Goal: Find specific page/section: Find specific page/section

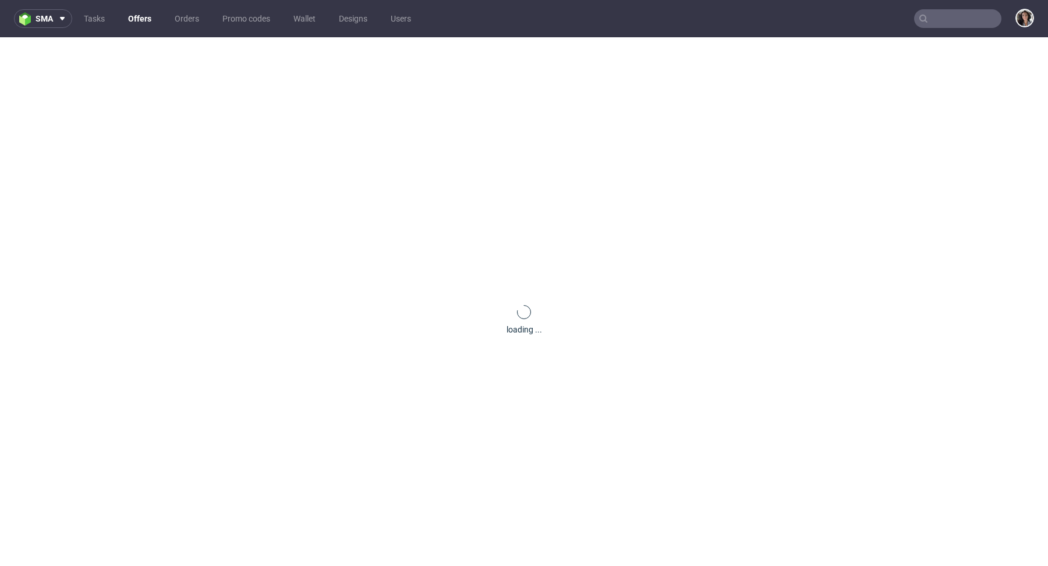
click at [943, 23] on input "text" at bounding box center [957, 18] width 87 height 19
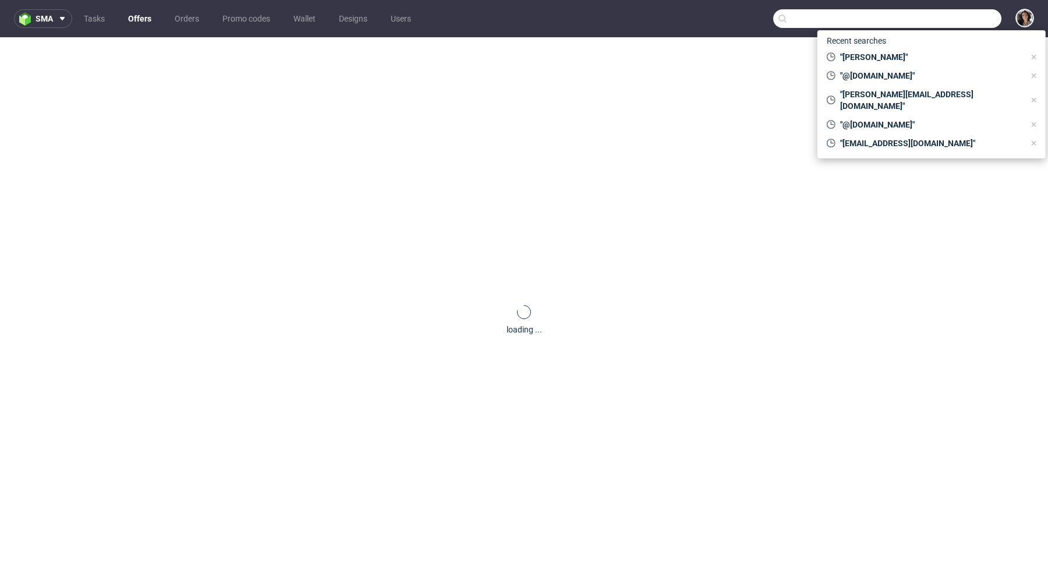
paste input "[EMAIL_ADDRESS][DOMAIN_NAME]"
type input "[EMAIL_ADDRESS][DOMAIN_NAME]"
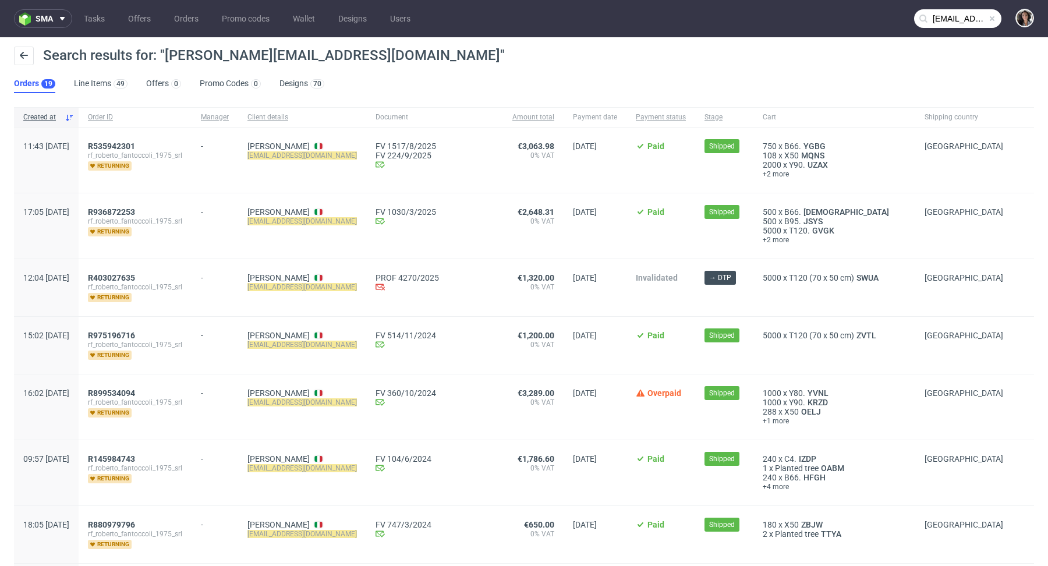
click at [164, 140] on div "R535942301 rf_roberto_fantoccoli_1975_srl returning" at bounding box center [135, 159] width 113 height 65
click at [135, 147] on span "R535942301" at bounding box center [111, 145] width 47 height 9
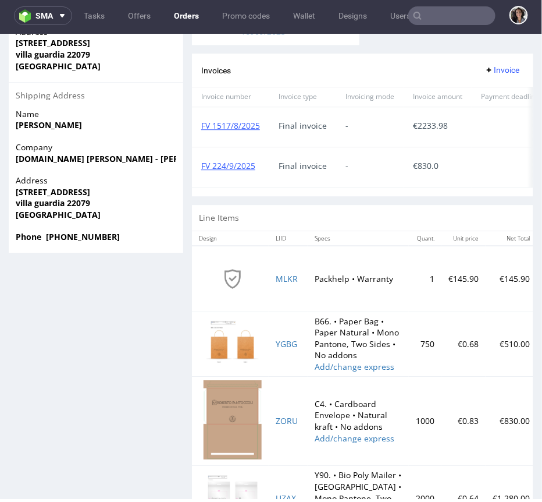
scroll to position [822, 0]
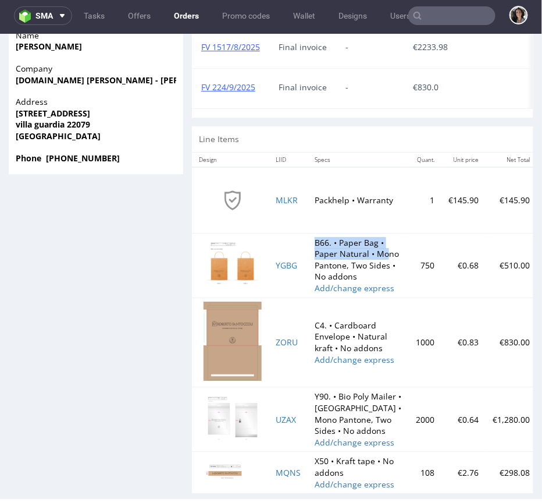
copy td "B66. • Paper Bag • Paper Natural • Mo"
drag, startPoint x: 310, startPoint y: 215, endPoint x: 388, endPoint y: 229, distance: 78.7
click at [388, 232] on td "B66. • Paper Bag • Paper Natural • Mono Pantone, Two Sides • No addons Add/chan…" at bounding box center [358, 264] width 101 height 65
copy td "B66. • Paper Bag • Paper Natural • Mo"
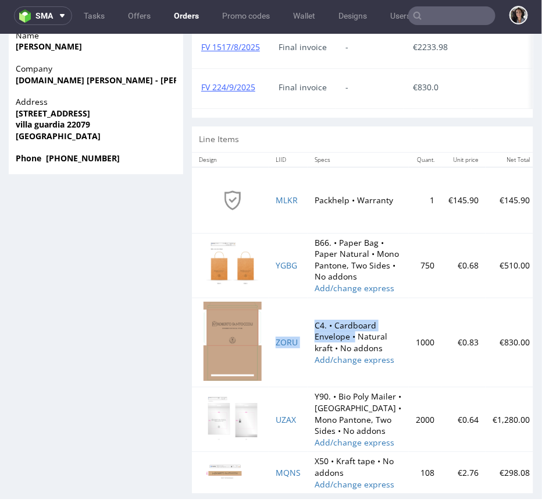
drag, startPoint x: 353, startPoint y: 315, endPoint x: 306, endPoint y: 292, distance: 52.6
click at [306, 297] on tr "[DEMOGRAPHIC_DATA] C4. • Cardboard Envelope • Natural kraft • No addons Add/cha…" at bounding box center [484, 342] width 585 height 90
click at [329, 323] on td "C4. • Cardboard Envelope • Natural kraft • No addons Add/change express" at bounding box center [358, 342] width 101 height 90
drag, startPoint x: 336, startPoint y: 324, endPoint x: 308, endPoint y: 297, distance: 38.7
click at [308, 297] on td "C4. • Cardboard Envelope • Natural kraft • No addons Add/change express" at bounding box center [358, 342] width 101 height 90
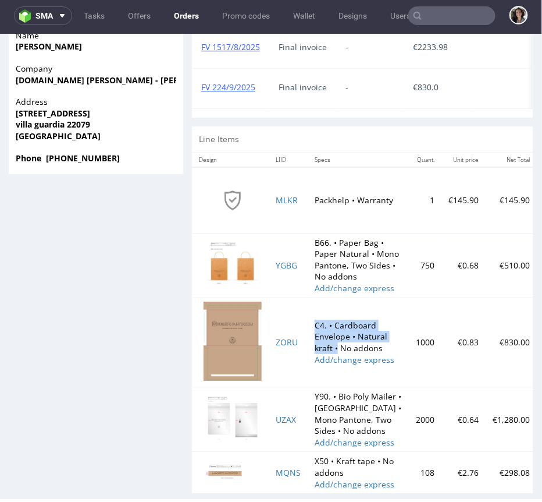
copy td "C4. • Cardboard Envelope • Natural kraft •"
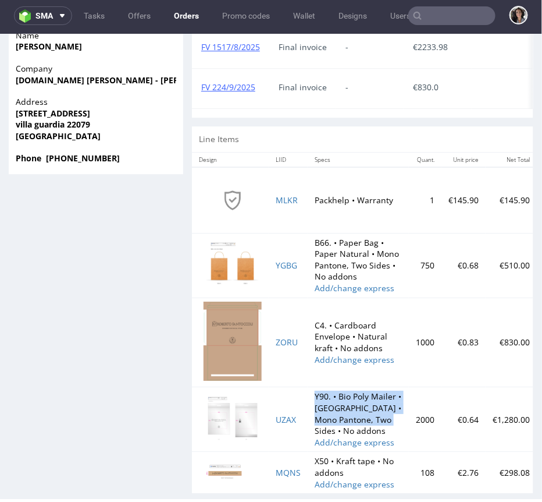
drag, startPoint x: 392, startPoint y: 396, endPoint x: 311, endPoint y: 370, distance: 84.3
click at [311, 386] on td "Y90. • Bio Poly Mailer • [GEOGRAPHIC_DATA] • Mono Pantone, Two Sides • No addon…" at bounding box center [358, 418] width 101 height 65
copy td "Y90. • Bio Poly Mailer • [GEOGRAPHIC_DATA] • Mono Pantone, Two Sides •"
click at [318, 451] on td "X50 • Kraft tape • No addons Add/change express" at bounding box center [358, 471] width 101 height 41
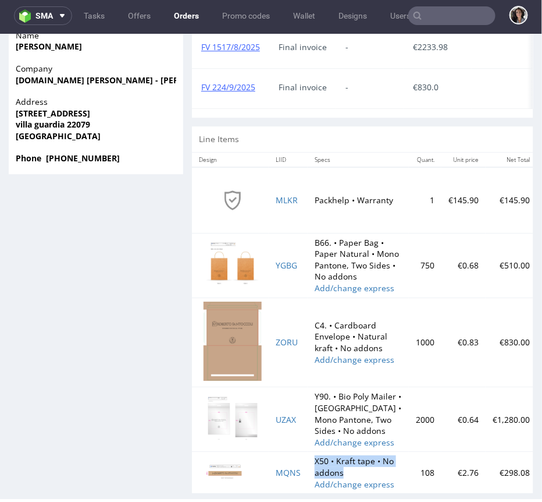
drag, startPoint x: 316, startPoint y: 438, endPoint x: 351, endPoint y: 446, distance: 36.0
click at [351, 451] on td "X50 • Kraft tape • No addons Add/change express" at bounding box center [358, 471] width 101 height 41
copy td "X50 • Kraft tape • No addons"
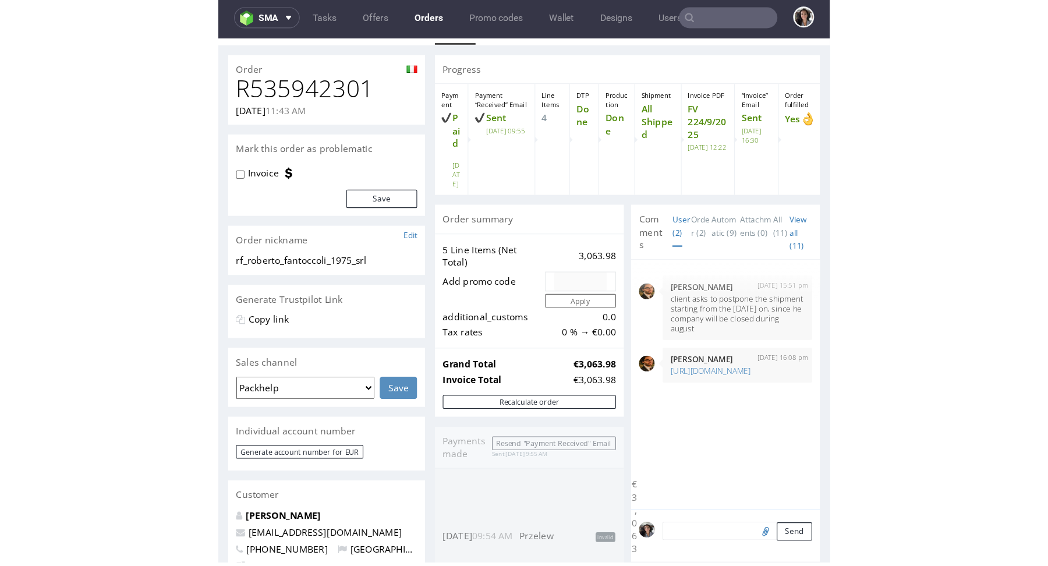
scroll to position [0, 0]
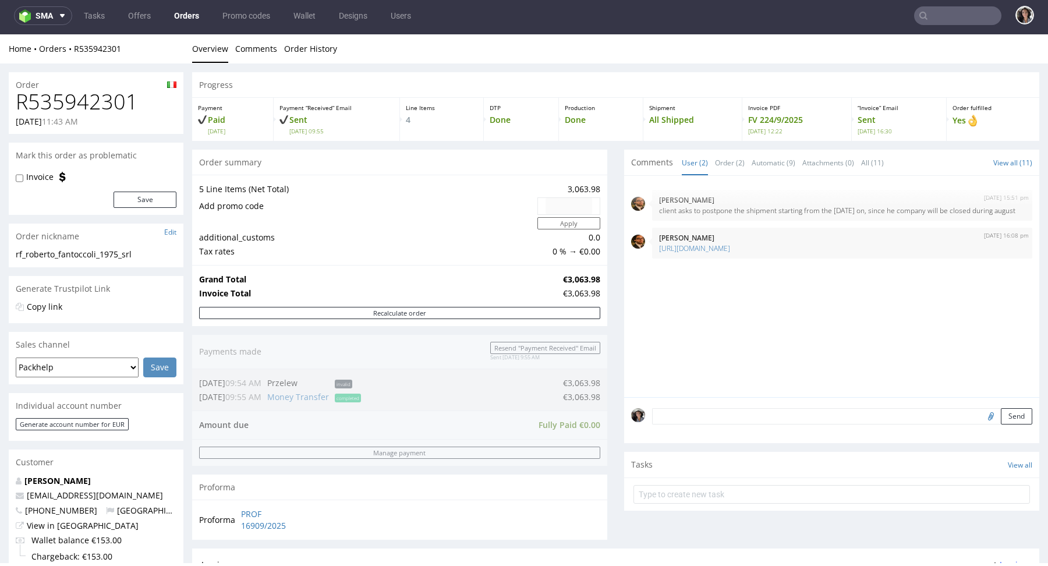
type input "[EMAIL_ADDRESS][DOMAIN_NAME]"
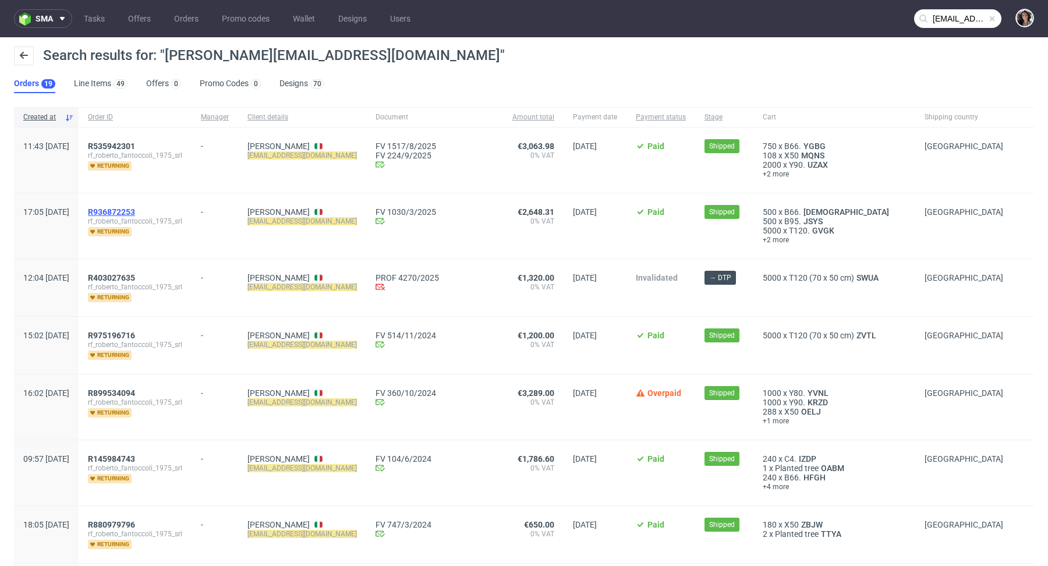
click at [135, 209] on span "R936872253" at bounding box center [111, 211] width 47 height 9
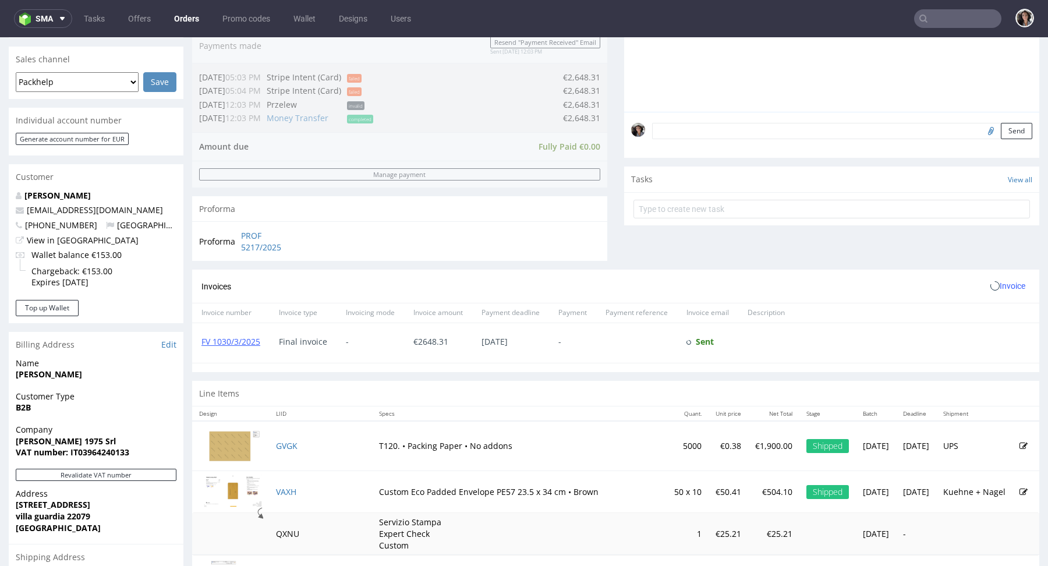
scroll to position [450, 0]
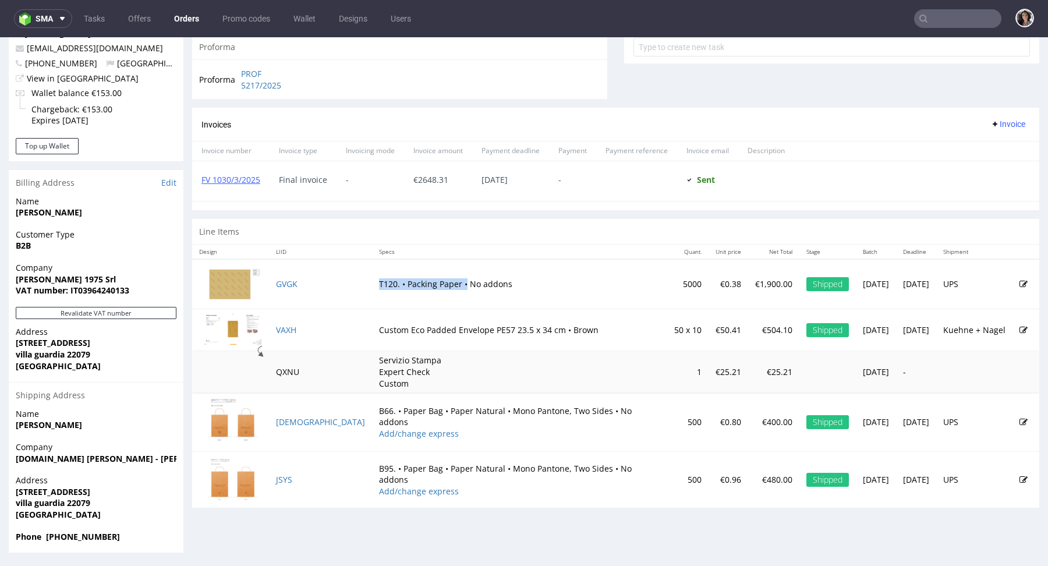
drag, startPoint x: 405, startPoint y: 282, endPoint x: 314, endPoint y: 281, distance: 90.8
click at [372, 281] on td "T120. • Packing Paper • No addons" at bounding box center [519, 283] width 295 height 49
copy td "T120. • Packing Paper •"
type input "[EMAIL_ADDRESS][DOMAIN_NAME]"
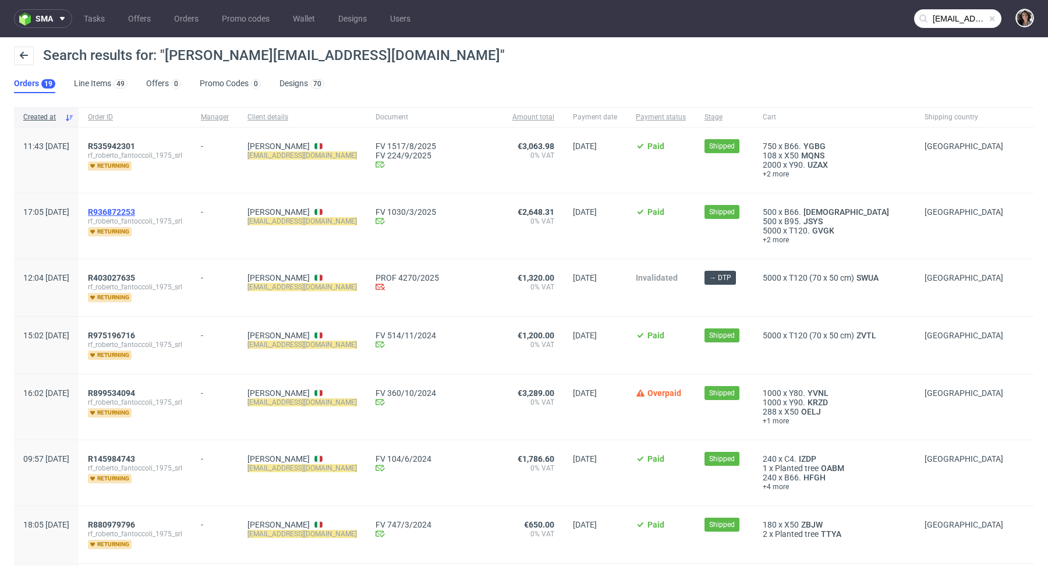
click at [135, 214] on span "R936872253" at bounding box center [111, 211] width 47 height 9
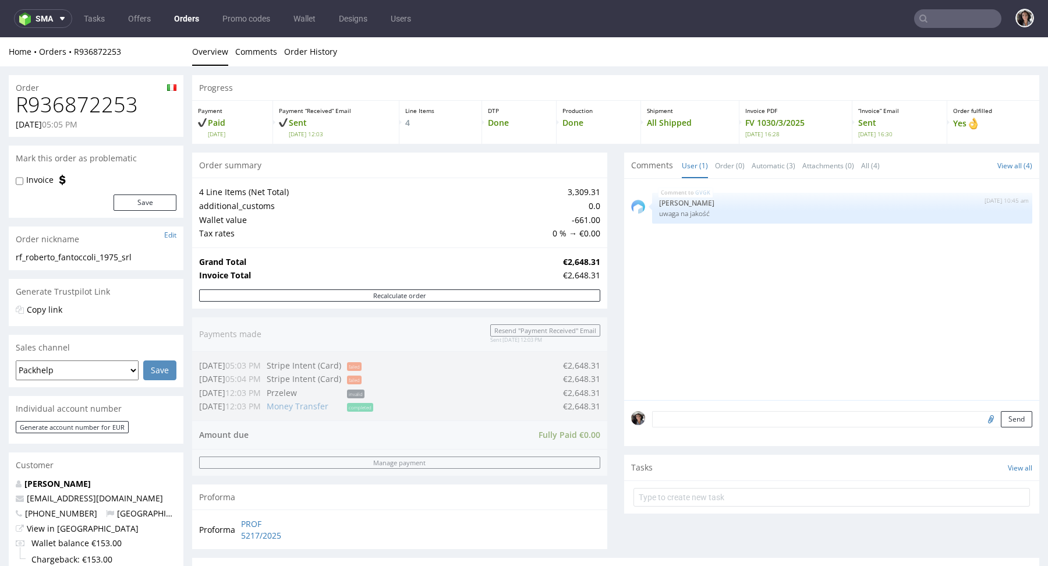
scroll to position [414, 0]
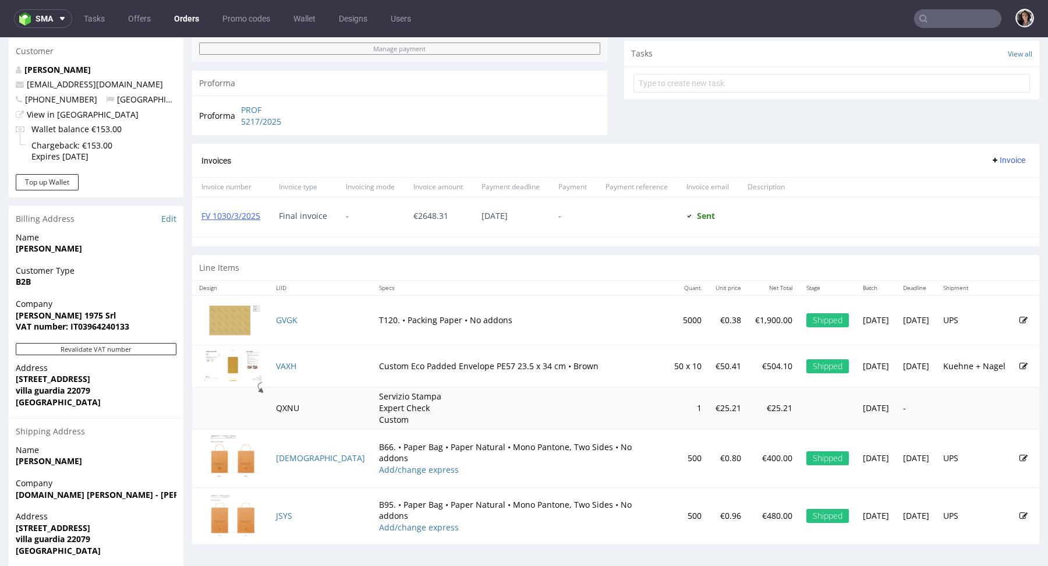
type input "[EMAIL_ADDRESS][DOMAIN_NAME]"
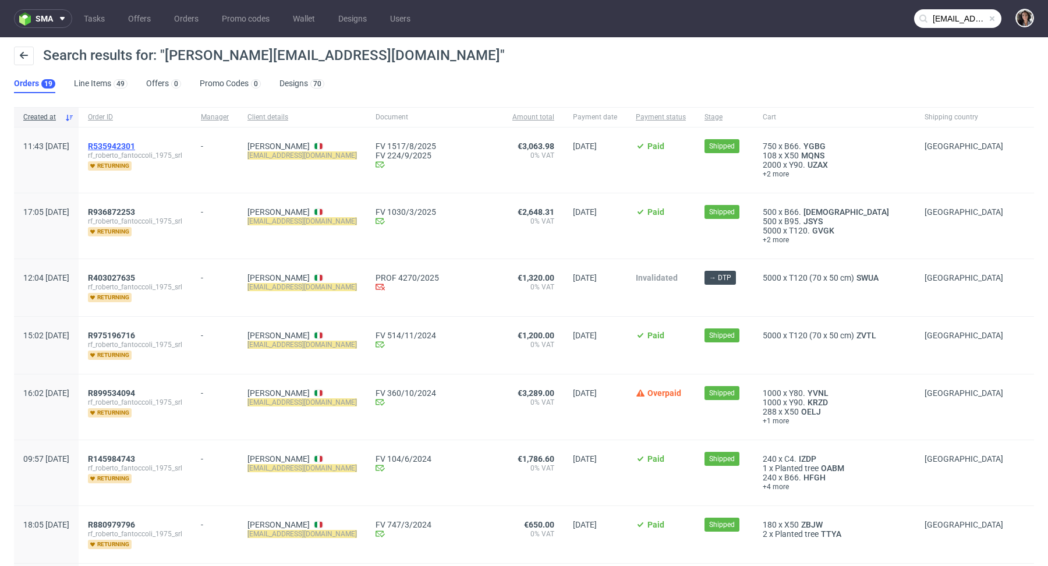
click at [135, 143] on span "R535942301" at bounding box center [111, 145] width 47 height 9
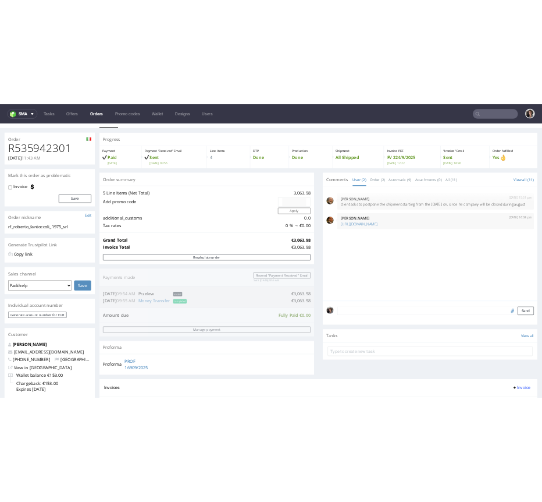
scroll to position [22, 0]
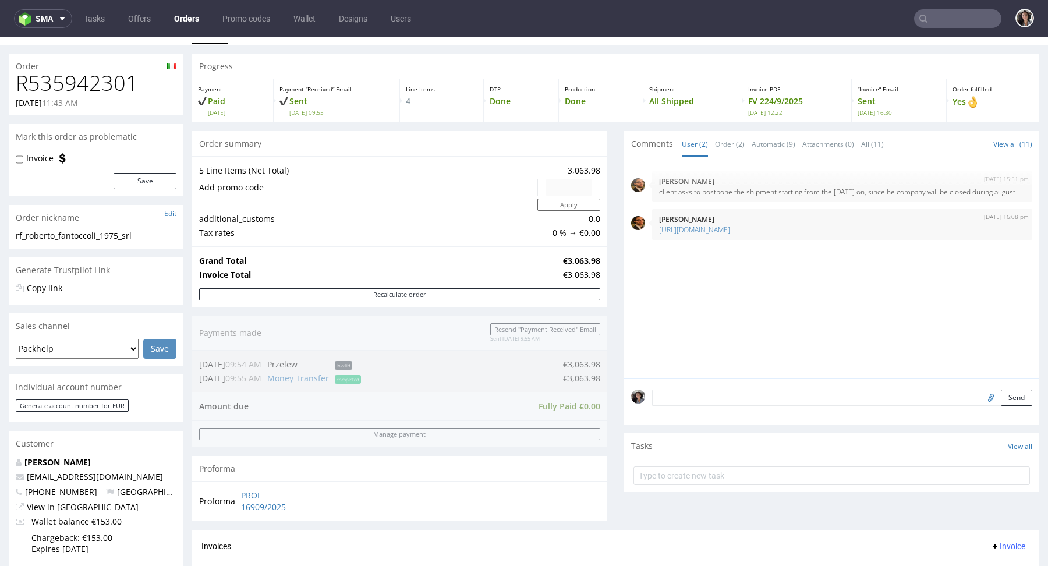
type input "[EMAIL_ADDRESS][DOMAIN_NAME]"
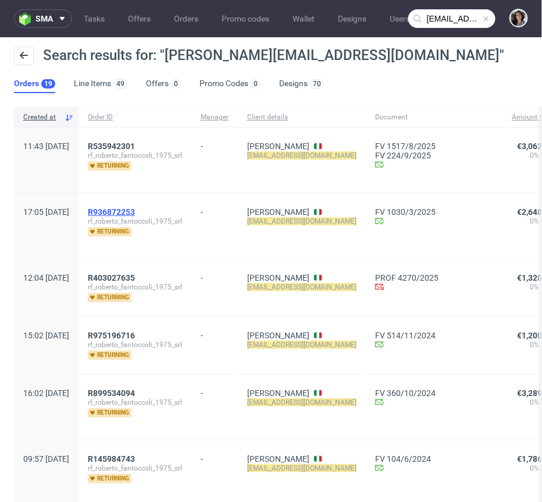
click at [135, 212] on span "R936872253" at bounding box center [111, 211] width 47 height 9
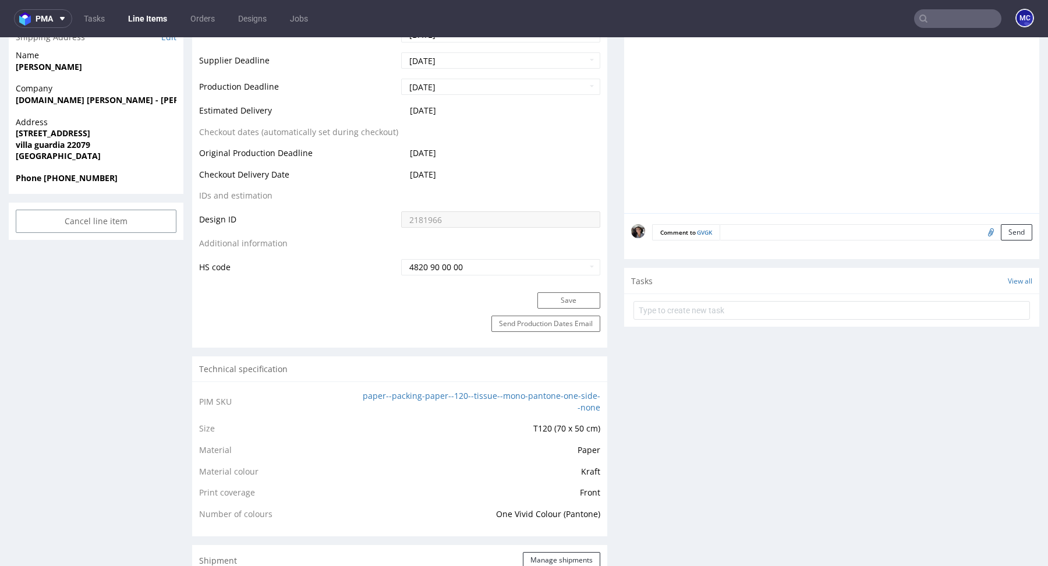
scroll to position [516, 0]
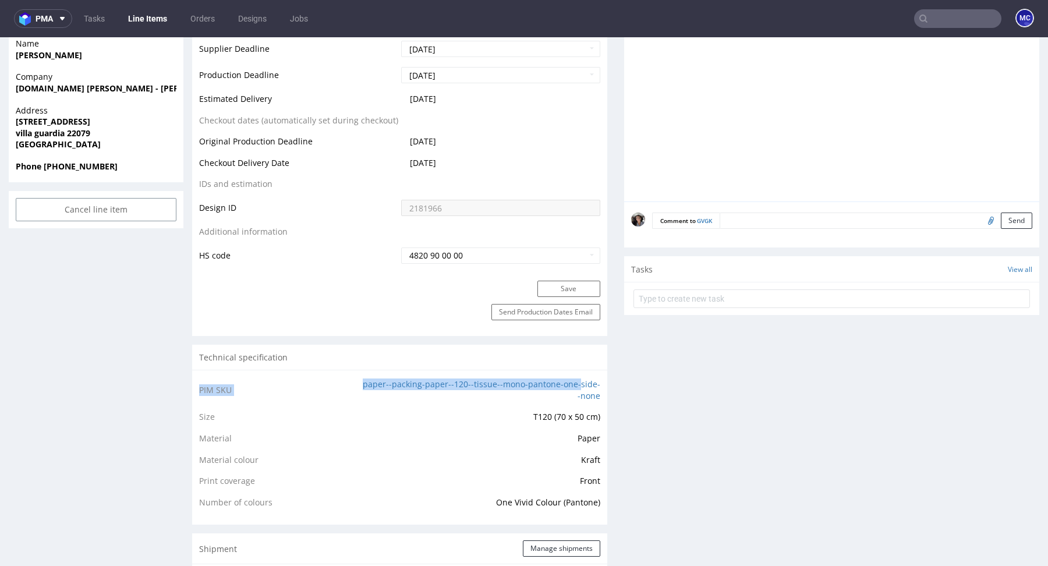
drag, startPoint x: 595, startPoint y: 395, endPoint x: 377, endPoint y: 390, distance: 218.3
click at [377, 390] on div "PIM SKU paper--packing-paper--120--tissue--mono-pantone-one-side--none Size T12…" at bounding box center [399, 447] width 415 height 155
click at [382, 391] on td "paper--packing-paper--120--tissue--mono-pantone-one-side--none" at bounding box center [480, 393] width 240 height 33
drag, startPoint x: 595, startPoint y: 393, endPoint x: 371, endPoint y: 382, distance: 224.9
click at [371, 382] on div "PIM SKU paper--packing-paper--120--tissue--mono-pantone-one-side--none Size T12…" at bounding box center [399, 447] width 415 height 155
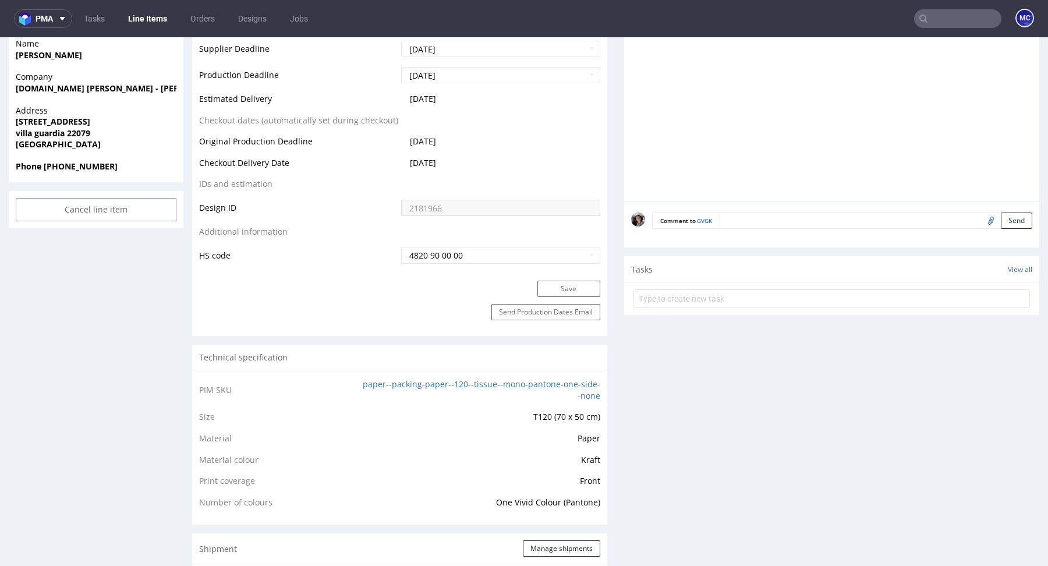
click at [391, 417] on td "T120 (70 x 50 cm)" at bounding box center [480, 421] width 240 height 22
drag, startPoint x: 365, startPoint y: 380, endPoint x: 593, endPoint y: 393, distance: 227.9
click at [593, 393] on td "paper--packing-paper--120--tissue--mono-pantone-one-side--none" at bounding box center [480, 393] width 240 height 33
copy link "paper--packing-paper--120--tissue--mono-pantone-one-side--none"
